Goal: Task Accomplishment & Management: Manage account settings

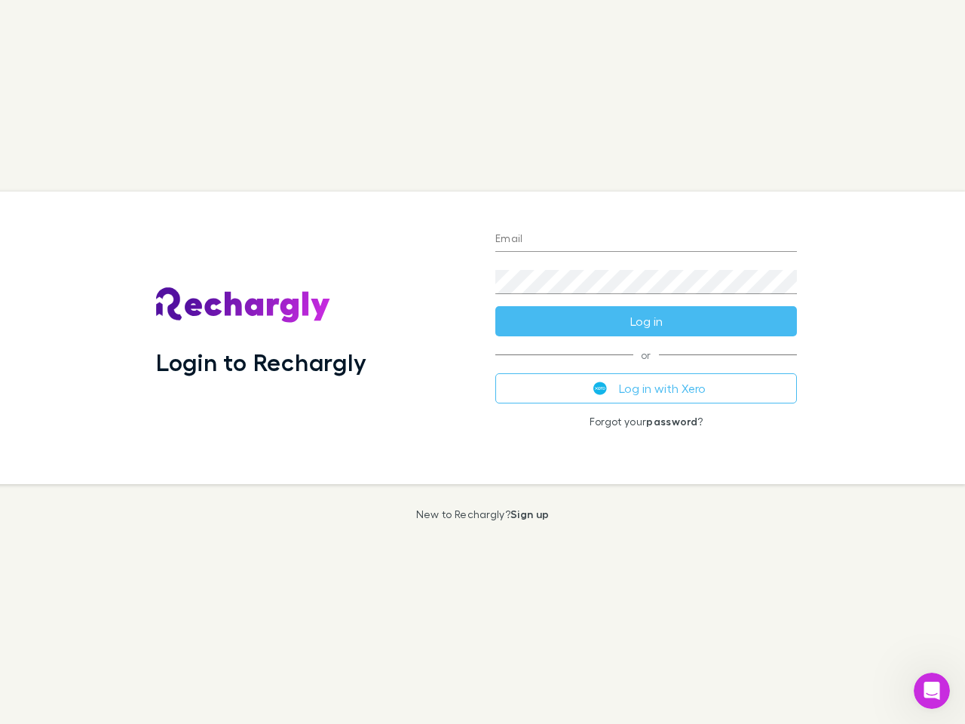
click at [483, 362] on div "Login to Rechargly" at bounding box center [313, 337] width 339 height 293
click at [646, 240] on input "Email" at bounding box center [646, 240] width 302 height 24
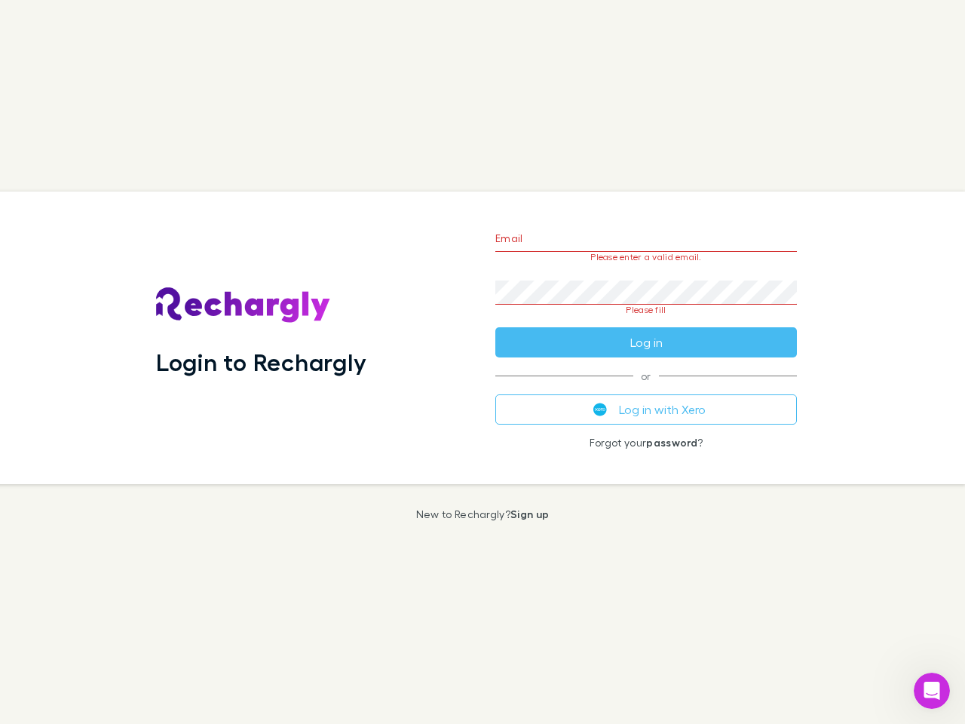
click at [646, 321] on form "Email Please enter a valid email. Password Please fill Log in" at bounding box center [646, 287] width 302 height 142
click at [646, 388] on div "Email Please enter a valid email. Password Please fill Log in or Log in with Xe…" at bounding box center [646, 337] width 326 height 293
click at [932, 691] on icon "Open Intercom Messenger" at bounding box center [932, 691] width 25 height 25
